Goal: Transaction & Acquisition: Purchase product/service

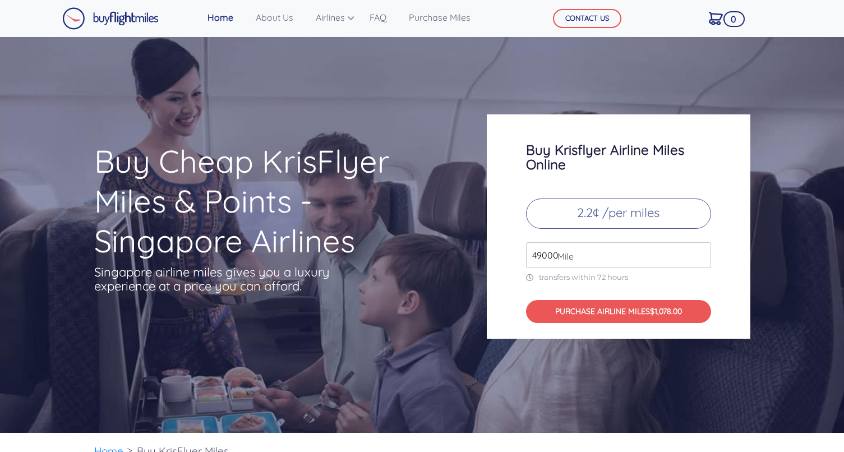
click at [552, 260] on span "Mile" at bounding box center [563, 255] width 22 height 13
click at [702, 253] on input "50000" at bounding box center [618, 255] width 185 height 26
click at [700, 261] on input "50000" at bounding box center [618, 255] width 185 height 26
click at [700, 262] on input "50000" at bounding box center [618, 255] width 185 height 26
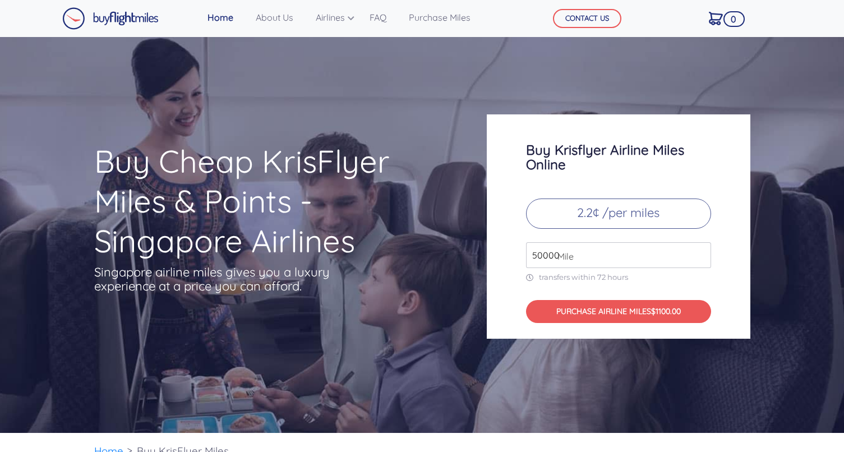
type input "49000"
click at [702, 256] on input "49000" at bounding box center [618, 255] width 185 height 26
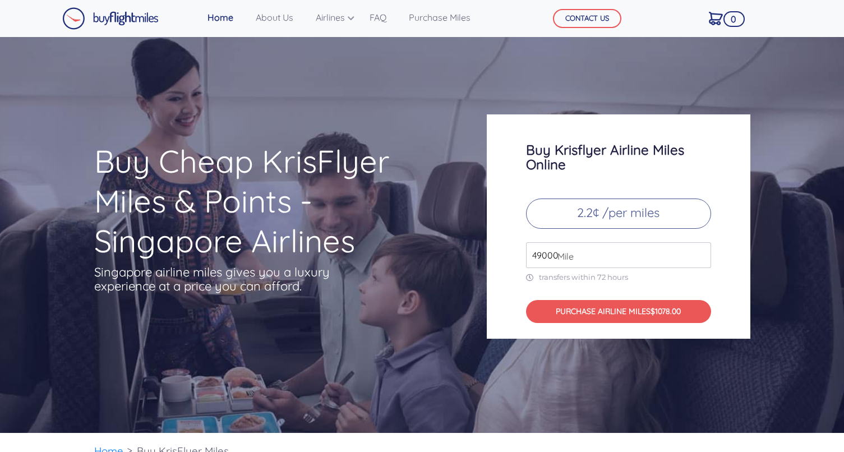
click at [702, 256] on input "49000" at bounding box center [618, 255] width 185 height 26
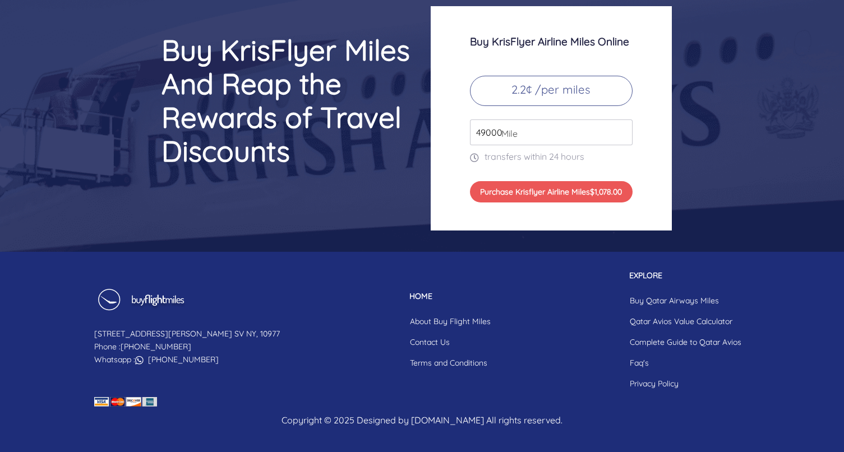
scroll to position [4696, 0]
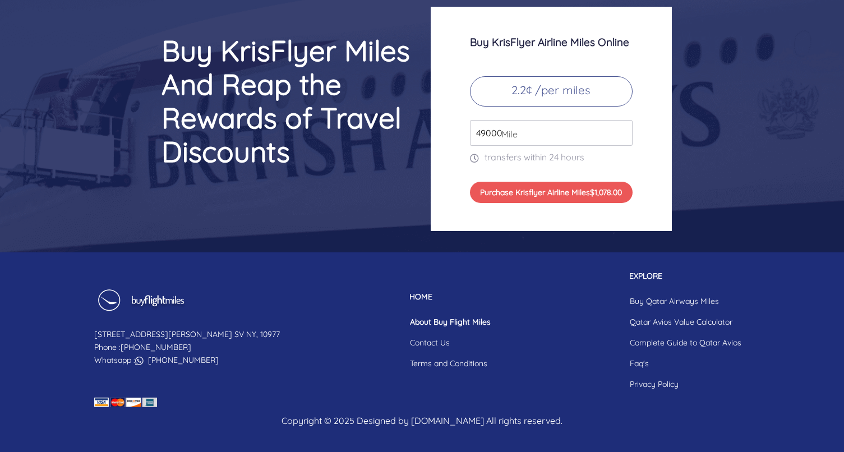
click at [401, 325] on link "About Buy Flight Miles" at bounding box center [450, 322] width 99 height 21
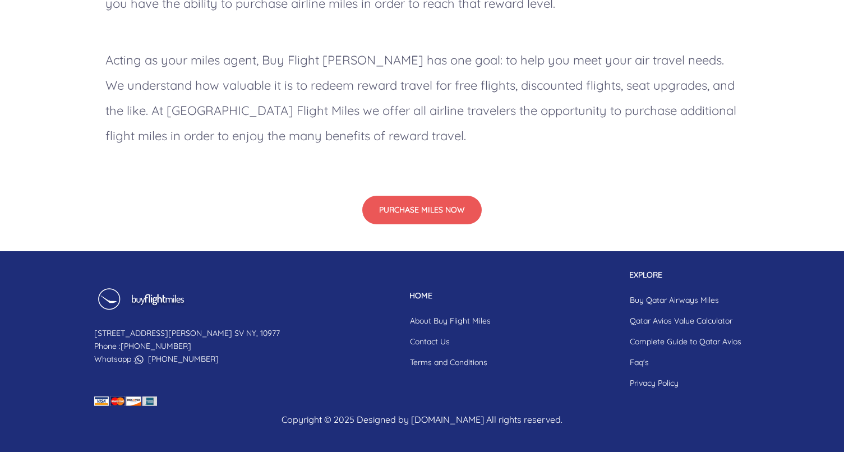
scroll to position [1006, 0]
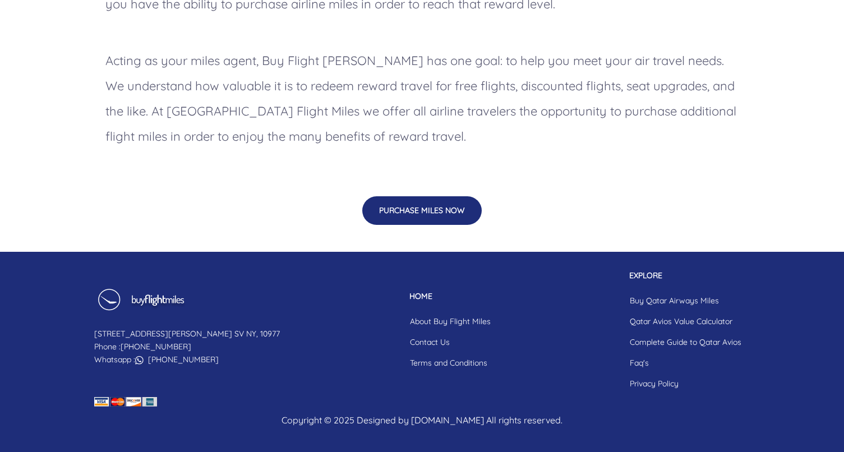
click at [409, 215] on button "PURCHASE MILES NOW" at bounding box center [421, 210] width 119 height 29
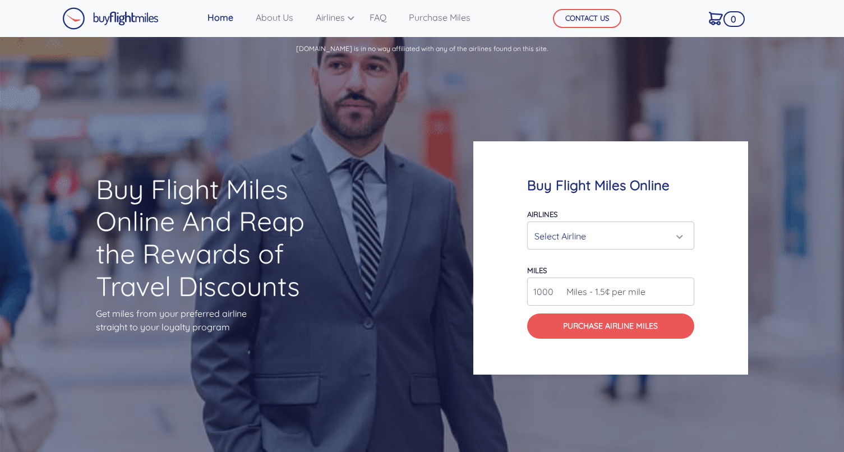
click at [560, 230] on div "Select Airline" at bounding box center [607, 235] width 146 height 21
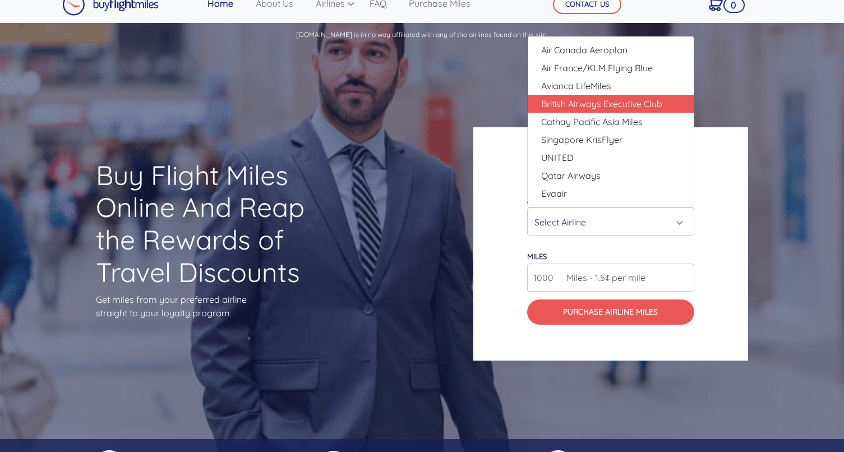
scroll to position [19, 0]
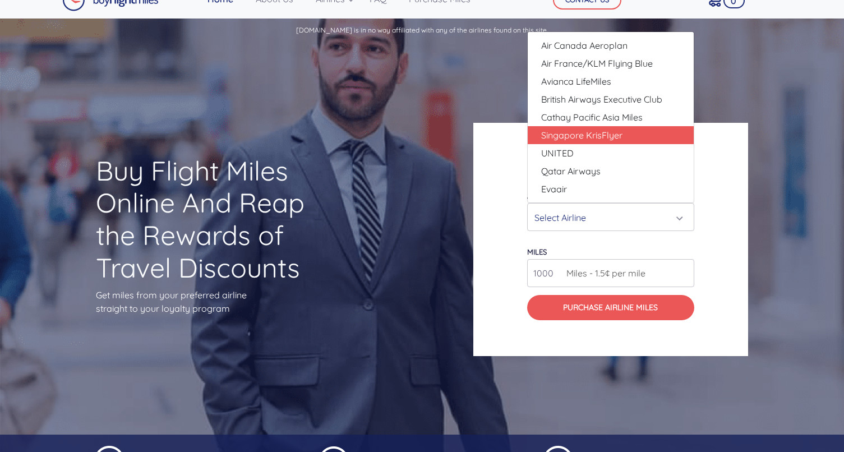
click at [565, 130] on span "Singapore KrisFlyer" at bounding box center [581, 134] width 81 height 13
select select "Singapore KrisFlyer"
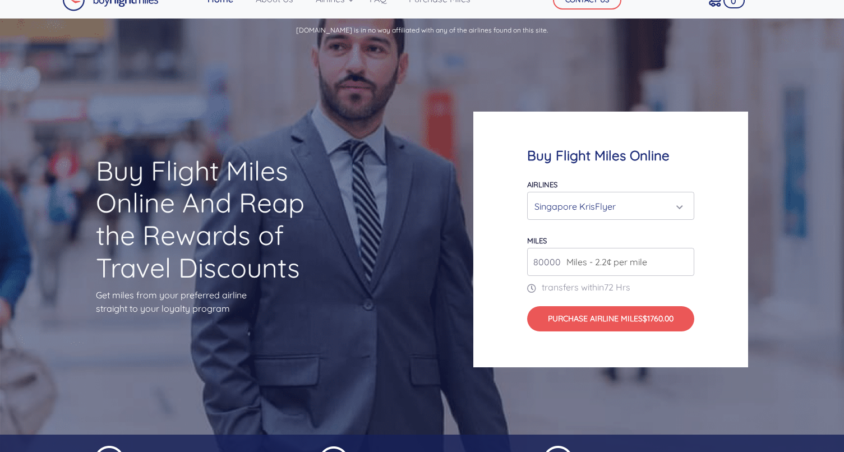
click at [562, 258] on span "Miles - 2.2¢ per mile" at bounding box center [604, 261] width 86 height 13
click at [686, 266] on input "80000" at bounding box center [610, 262] width 167 height 28
click at [684, 265] on input "80000" at bounding box center [610, 262] width 167 height 28
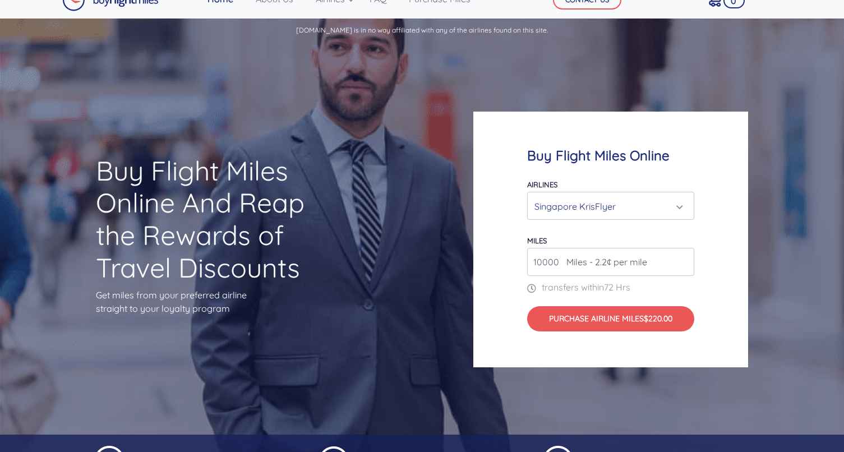
click at [554, 262] on input "10000" at bounding box center [610, 262] width 167 height 28
type input "1"
type input "0"
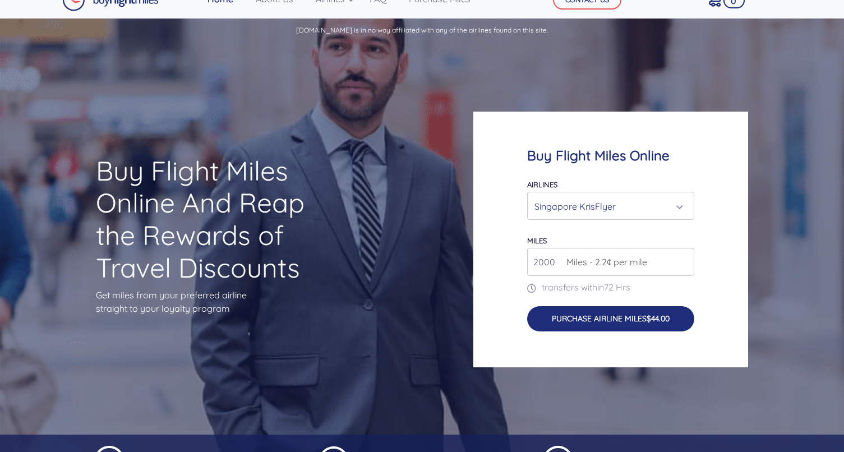
type input "2000"
click at [563, 327] on button "Purchase Airline Miles $44.00" at bounding box center [610, 318] width 167 height 25
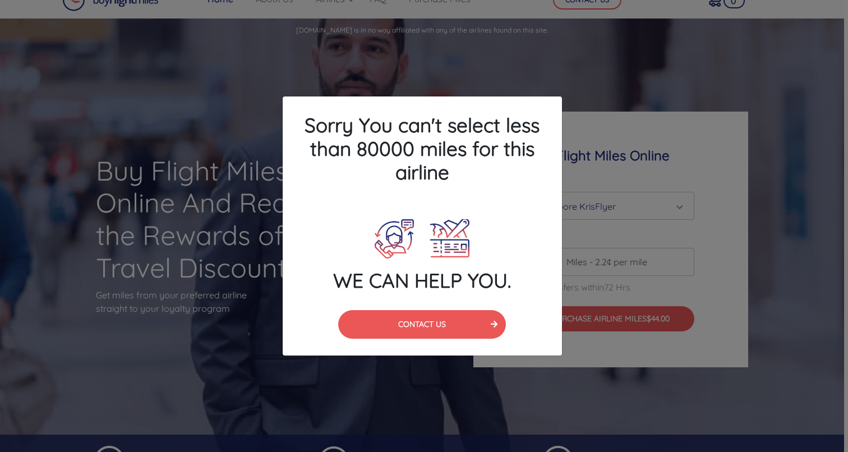
click at [631, 228] on div "Sorry You can't select less than 80000 miles for this airline WE CAN HELP YOU. …" at bounding box center [424, 226] width 848 height 452
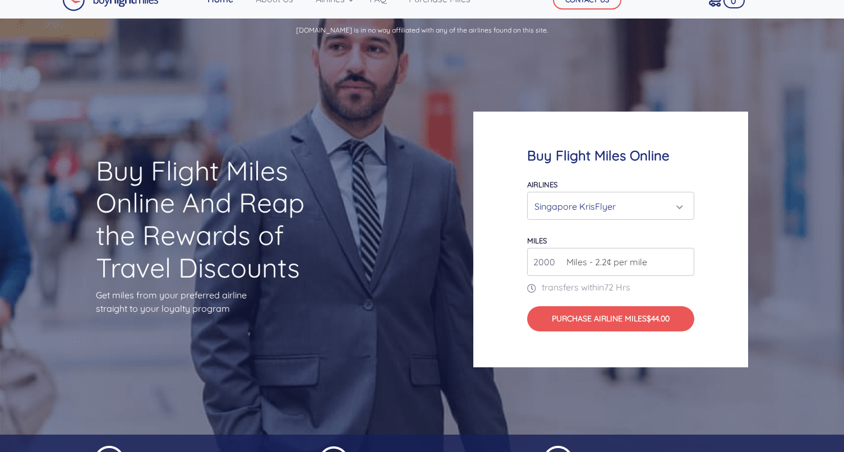
click at [626, 221] on form "Airlines Air Canada Aeroplan Air France/KLM Flying Blue Avianca LifeMiles Briti…" at bounding box center [610, 254] width 167 height 154
click at [626, 211] on div "Singapore KrisFlyer" at bounding box center [607, 206] width 146 height 21
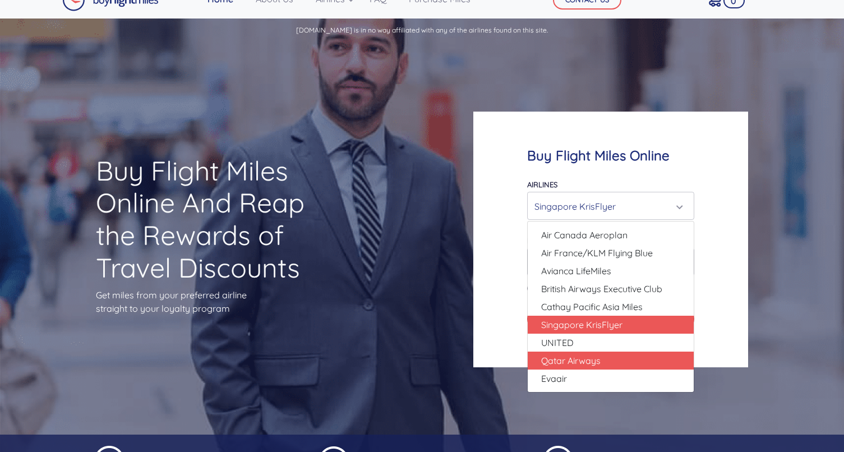
click at [594, 362] on span "Qatar Airways" at bounding box center [570, 360] width 59 height 13
select select "Qatar Airways"
type input "10000"
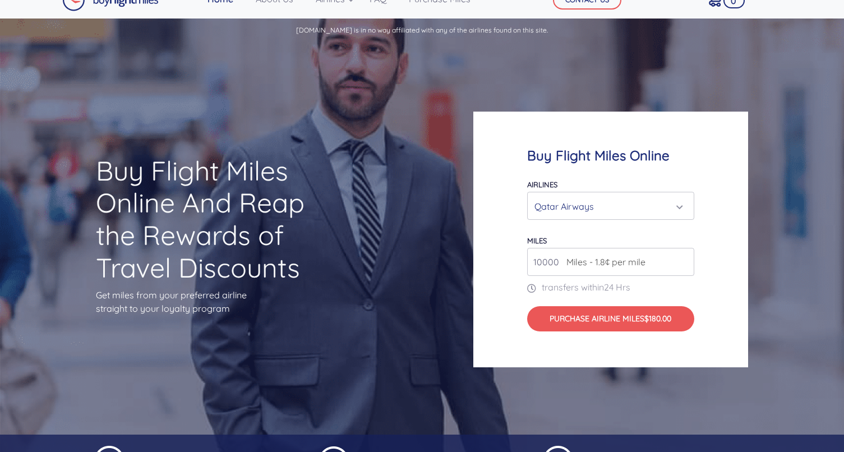
click at [607, 221] on form "Airlines Air Canada Aeroplan Air France/KLM Flying Blue Avianca LifeMiles Briti…" at bounding box center [610, 254] width 167 height 154
click at [607, 212] on div "Qatar Airways" at bounding box center [607, 206] width 146 height 21
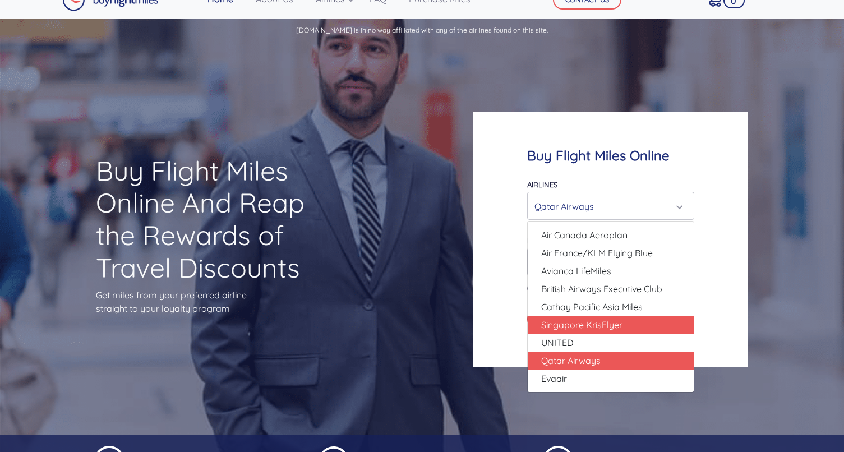
click at [564, 324] on span "Singapore KrisFlyer" at bounding box center [581, 324] width 81 height 13
select select "Singapore KrisFlyer"
type input "80000"
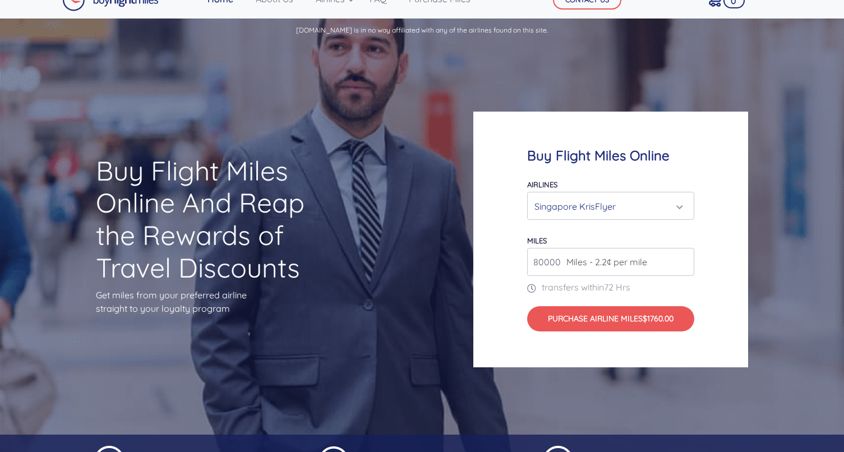
click at [684, 264] on input "80000" at bounding box center [610, 262] width 167 height 28
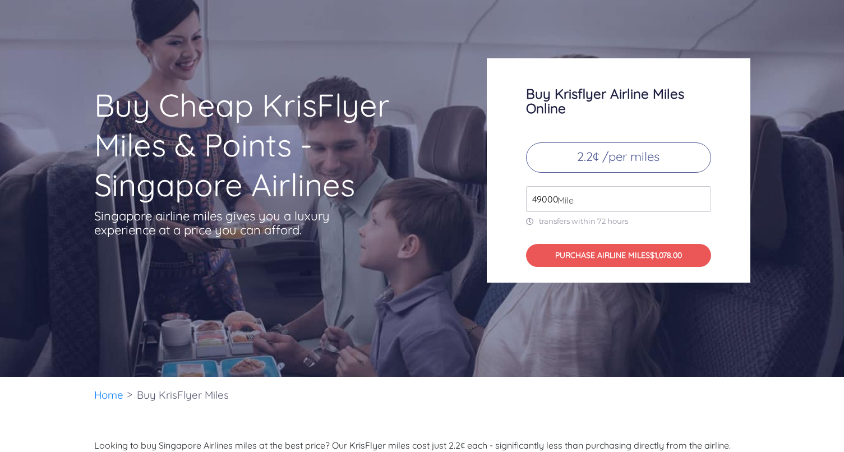
scroll to position [1, 0]
